Goal: Task Accomplishment & Management: Use online tool/utility

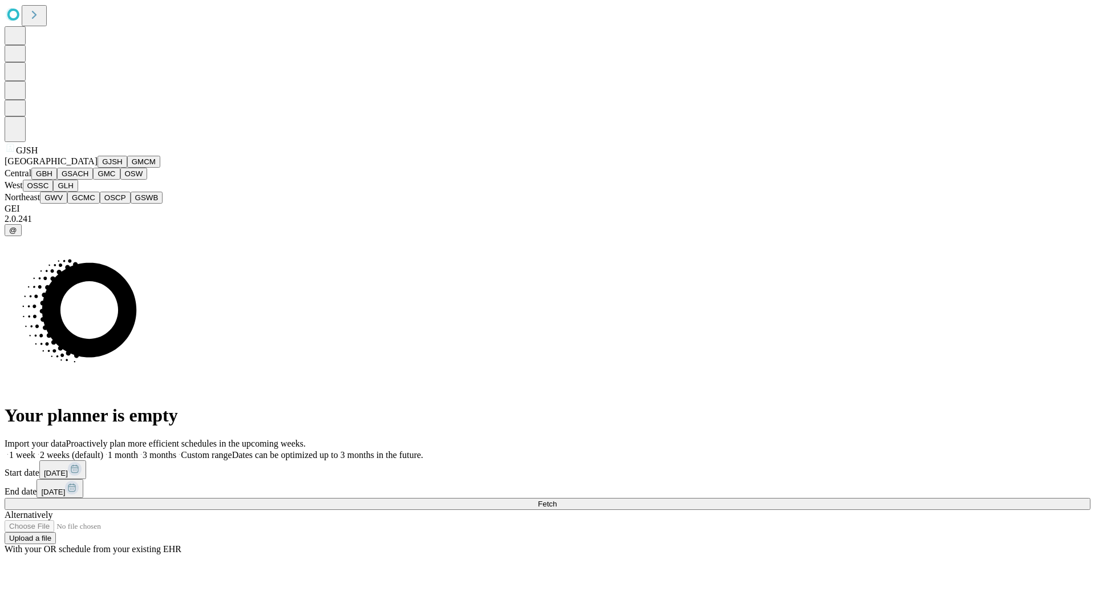
click at [98, 168] on button "GJSH" at bounding box center [113, 162] width 30 height 12
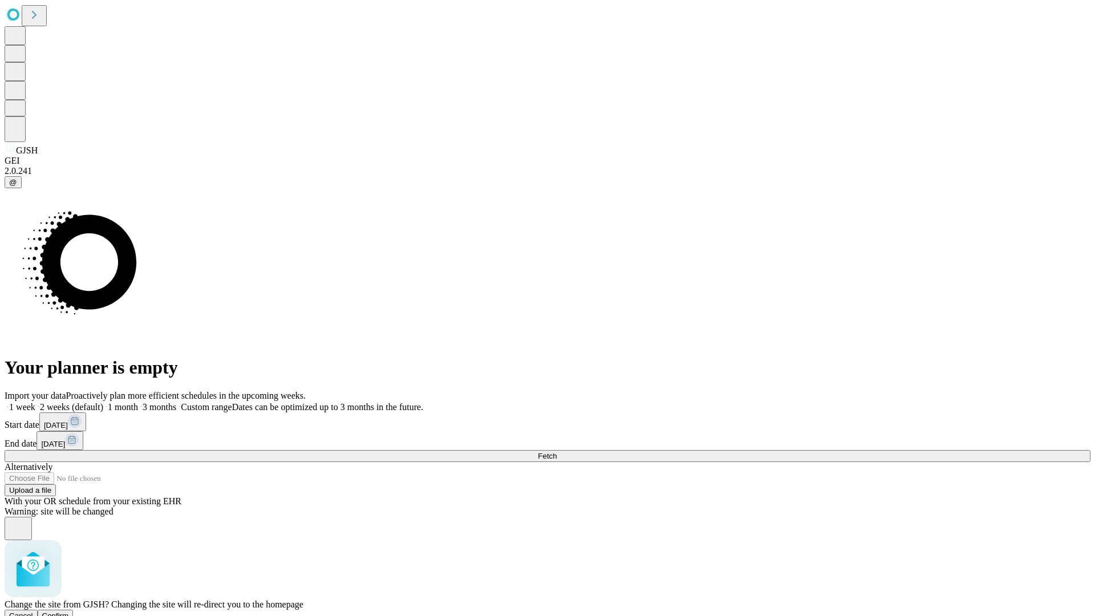
click at [69, 611] on span "Confirm" at bounding box center [55, 615] width 27 height 9
click at [35, 402] on label "1 week" at bounding box center [20, 407] width 31 height 10
click at [557, 452] on span "Fetch" at bounding box center [547, 456] width 19 height 9
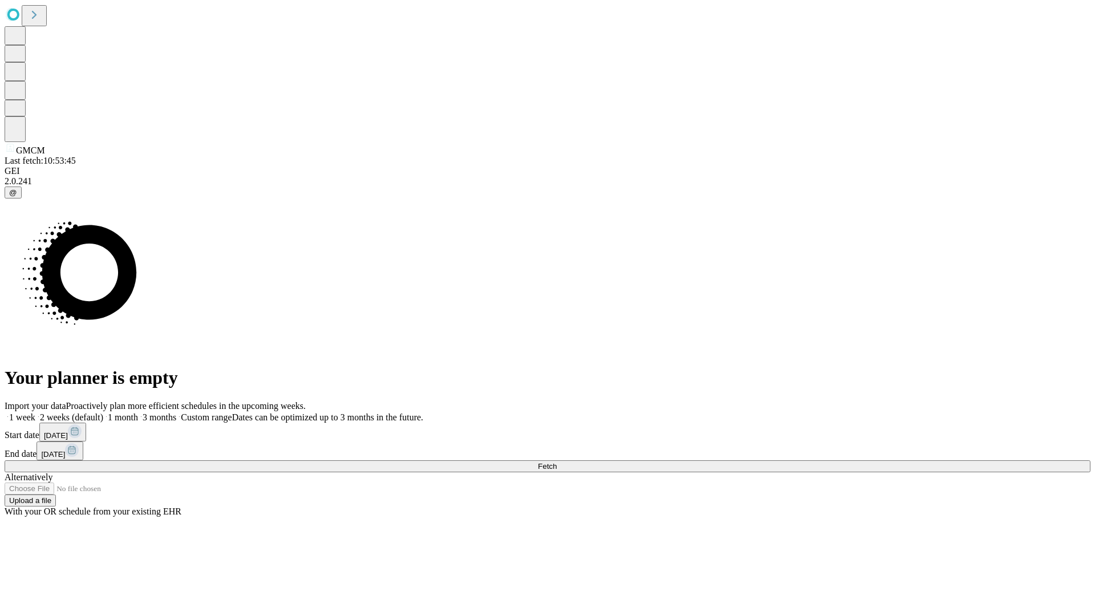
click at [35, 412] on label "1 week" at bounding box center [20, 417] width 31 height 10
click at [557, 462] on span "Fetch" at bounding box center [547, 466] width 19 height 9
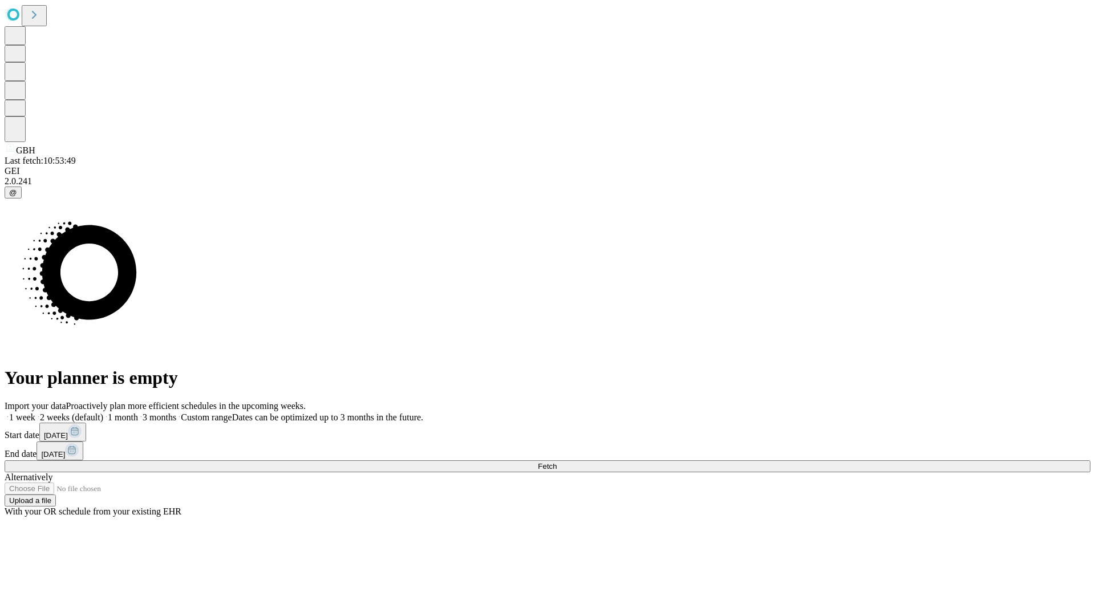
click at [557, 462] on span "Fetch" at bounding box center [547, 466] width 19 height 9
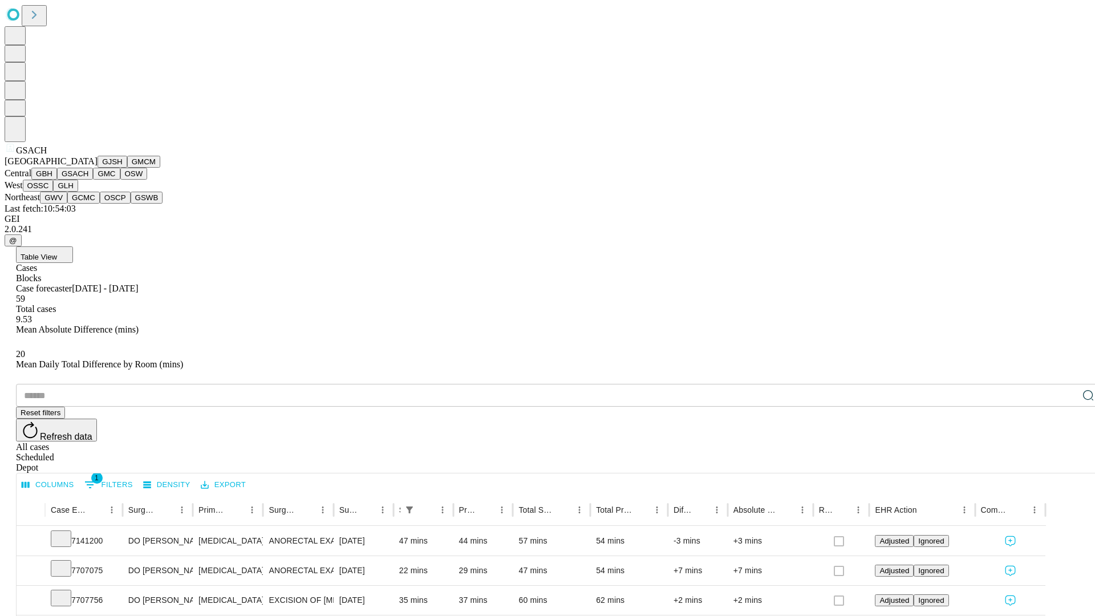
click at [93, 180] on button "GMC" at bounding box center [106, 174] width 27 height 12
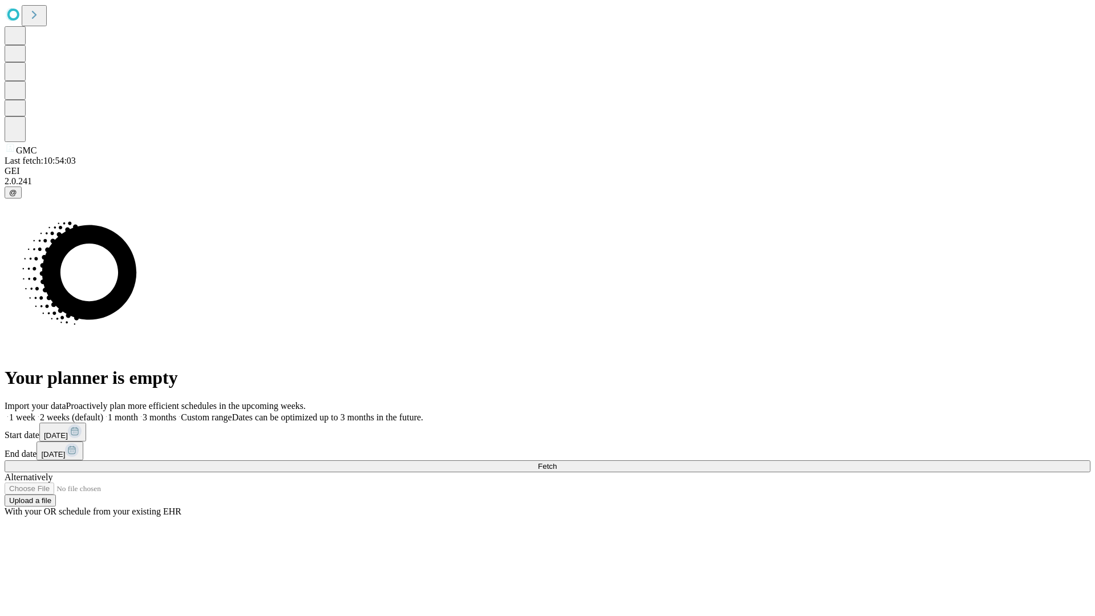
click at [35, 412] on label "1 week" at bounding box center [20, 417] width 31 height 10
click at [557, 462] on span "Fetch" at bounding box center [547, 466] width 19 height 9
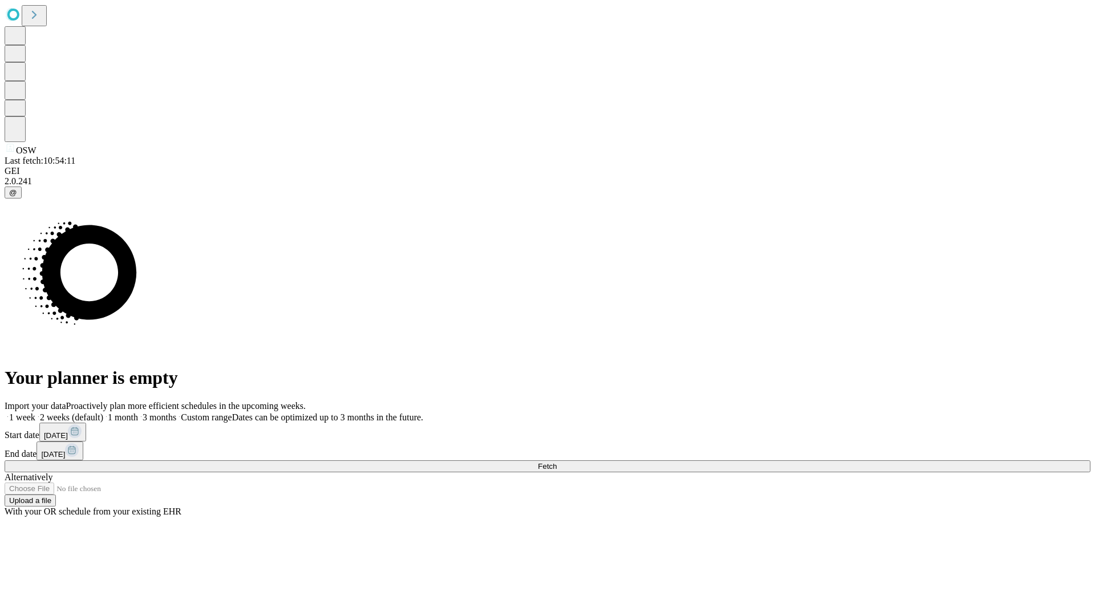
click at [557, 462] on span "Fetch" at bounding box center [547, 466] width 19 height 9
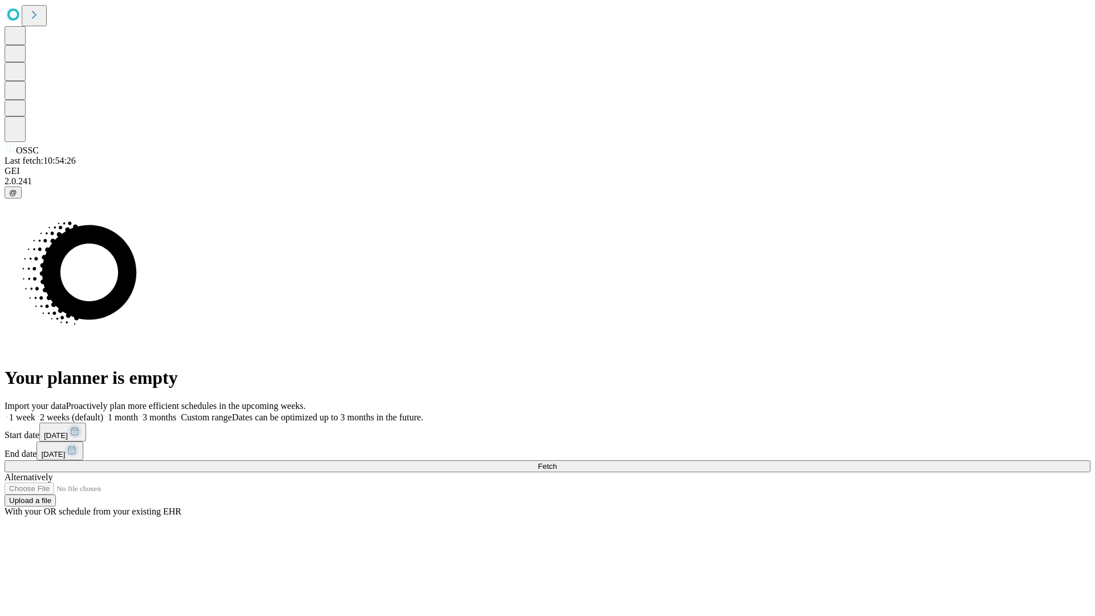
click at [35, 412] on label "1 week" at bounding box center [20, 417] width 31 height 10
click at [557, 462] on span "Fetch" at bounding box center [547, 466] width 19 height 9
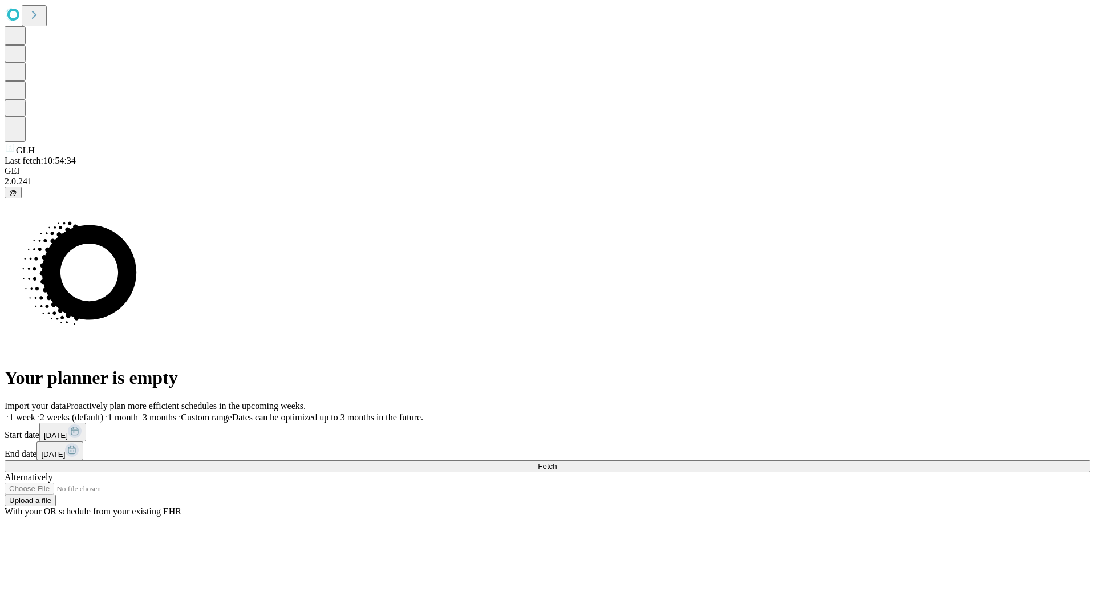
click at [35, 412] on label "1 week" at bounding box center [20, 417] width 31 height 10
click at [557, 462] on span "Fetch" at bounding box center [547, 466] width 19 height 9
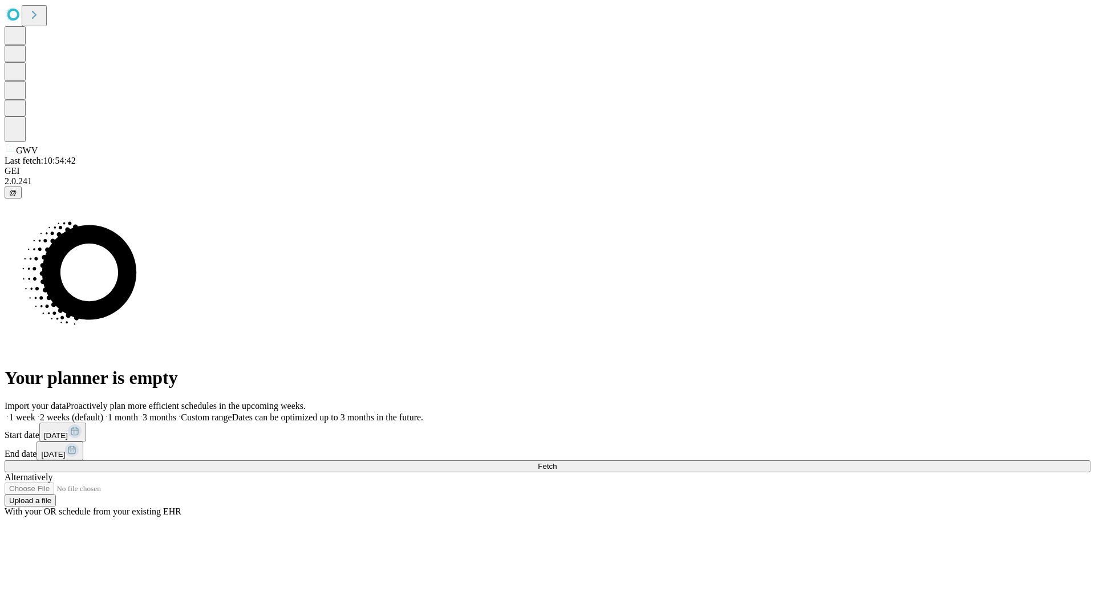
click at [557, 462] on span "Fetch" at bounding box center [547, 466] width 19 height 9
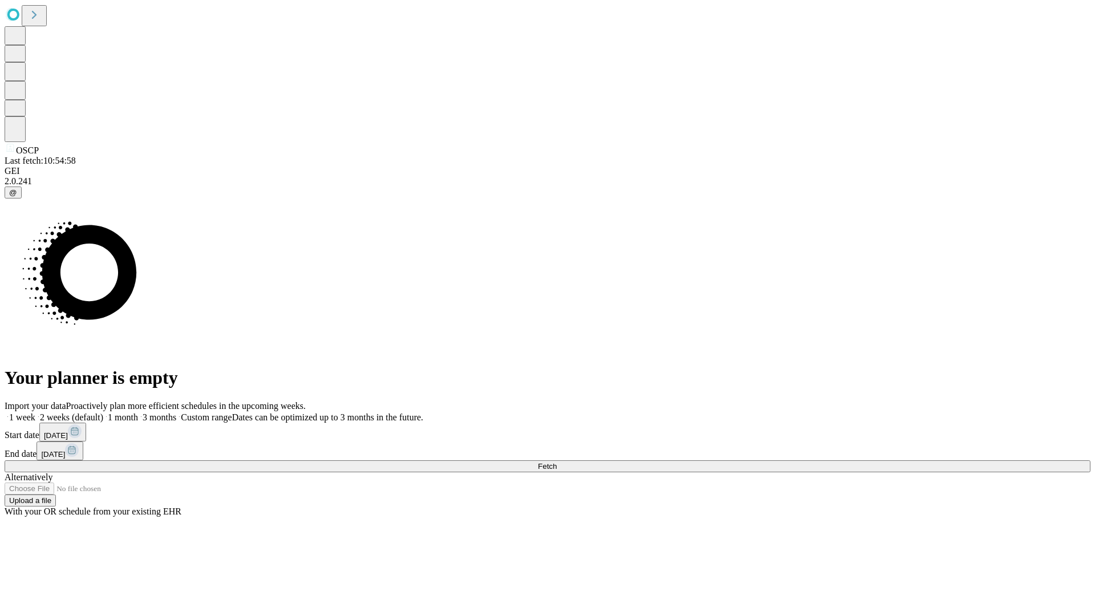
click at [35, 412] on label "1 week" at bounding box center [20, 417] width 31 height 10
click at [557, 462] on span "Fetch" at bounding box center [547, 466] width 19 height 9
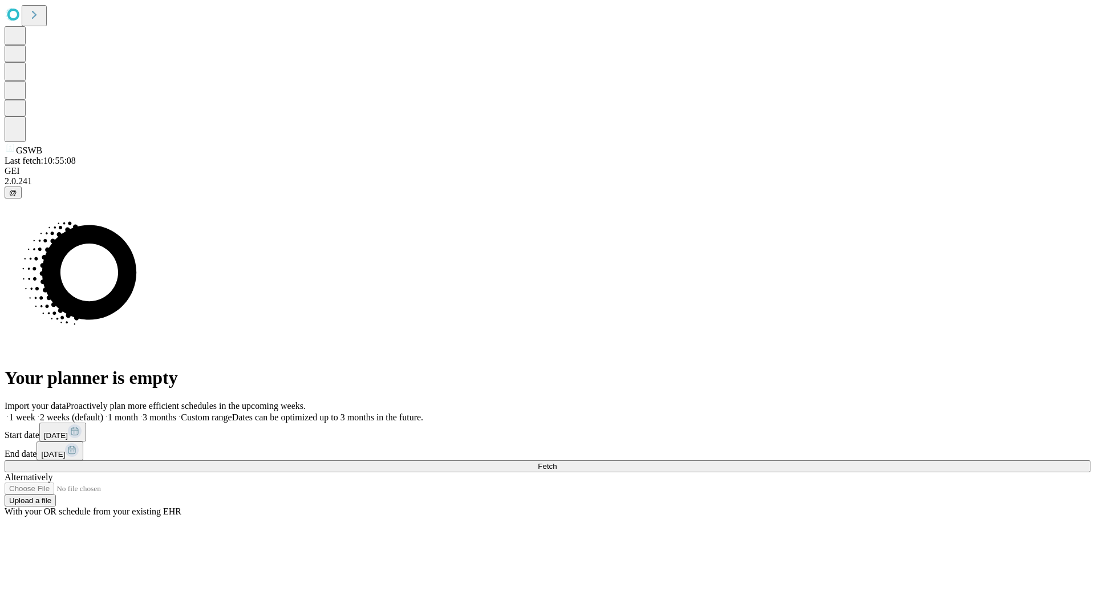
click at [557, 462] on span "Fetch" at bounding box center [547, 466] width 19 height 9
